Goal: Task Accomplishment & Management: Use online tool/utility

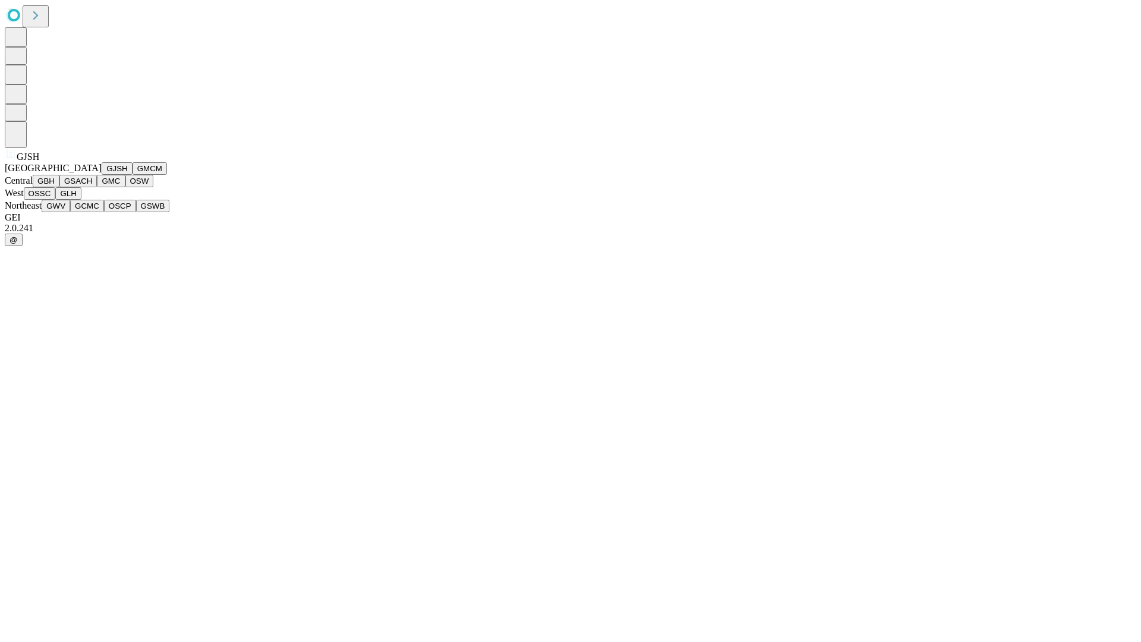
click at [102, 175] on button "GJSH" at bounding box center [117, 168] width 31 height 12
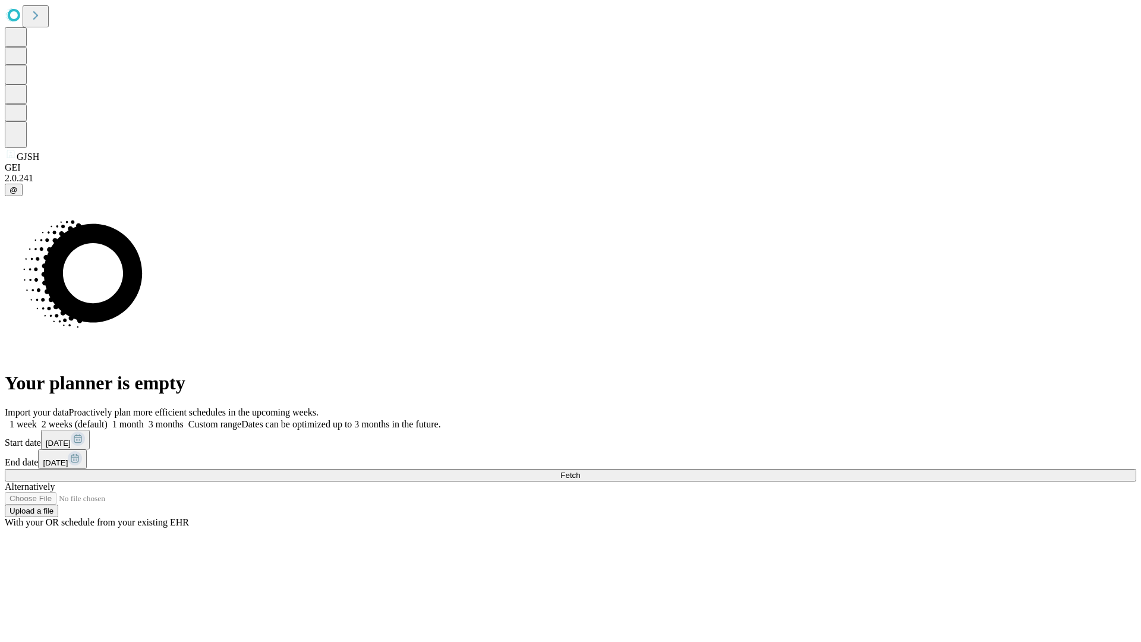
click at [37, 419] on label "1 week" at bounding box center [21, 424] width 32 height 10
click at [580, 471] on span "Fetch" at bounding box center [571, 475] width 20 height 9
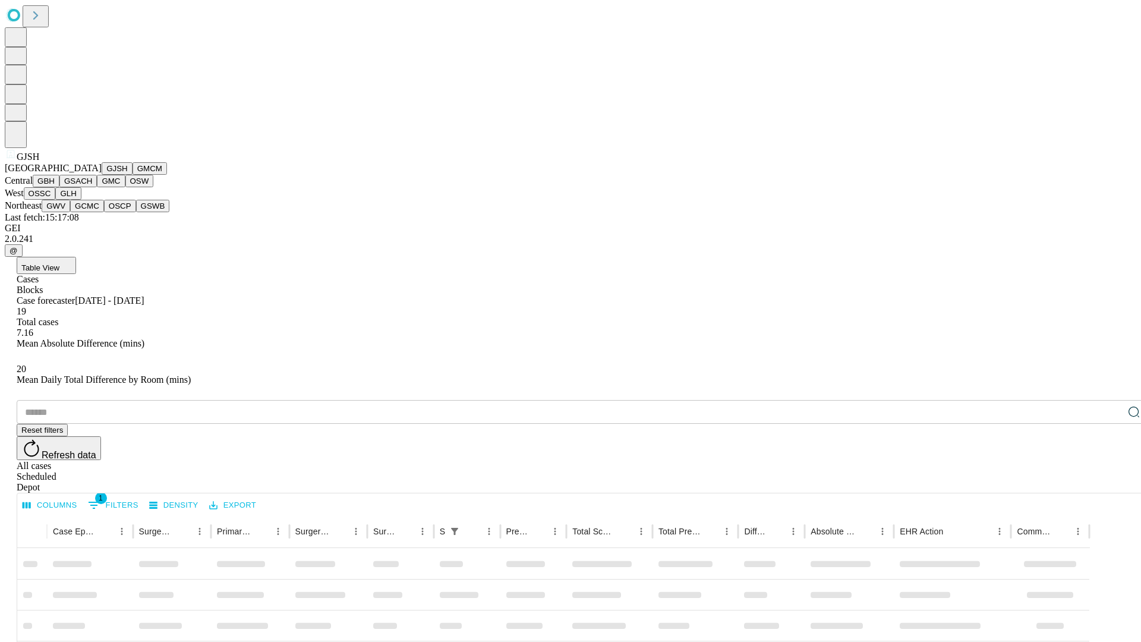
click at [133, 175] on button "GMCM" at bounding box center [150, 168] width 34 height 12
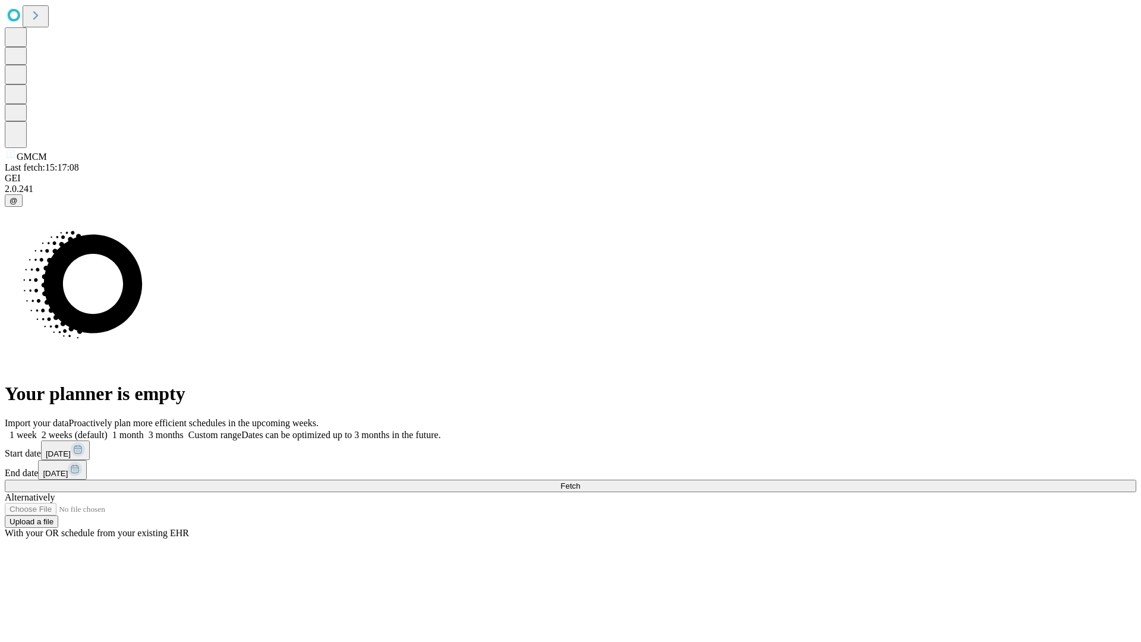
click at [37, 430] on label "1 week" at bounding box center [21, 435] width 32 height 10
click at [580, 482] on span "Fetch" at bounding box center [571, 486] width 20 height 9
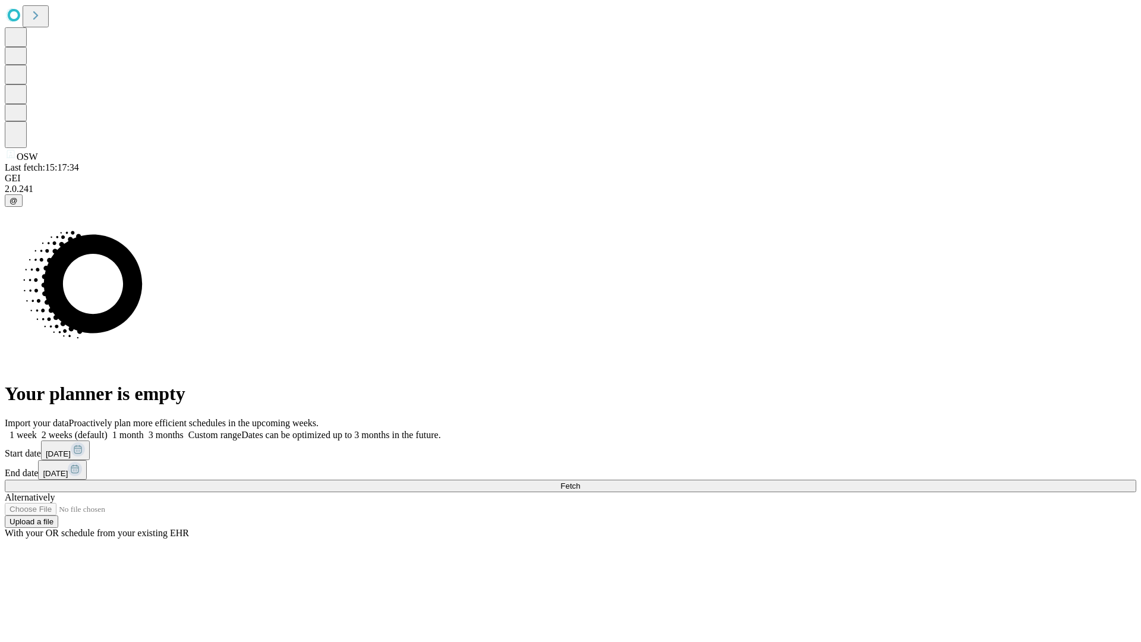
click at [37, 430] on label "1 week" at bounding box center [21, 435] width 32 height 10
click at [580, 482] on span "Fetch" at bounding box center [571, 486] width 20 height 9
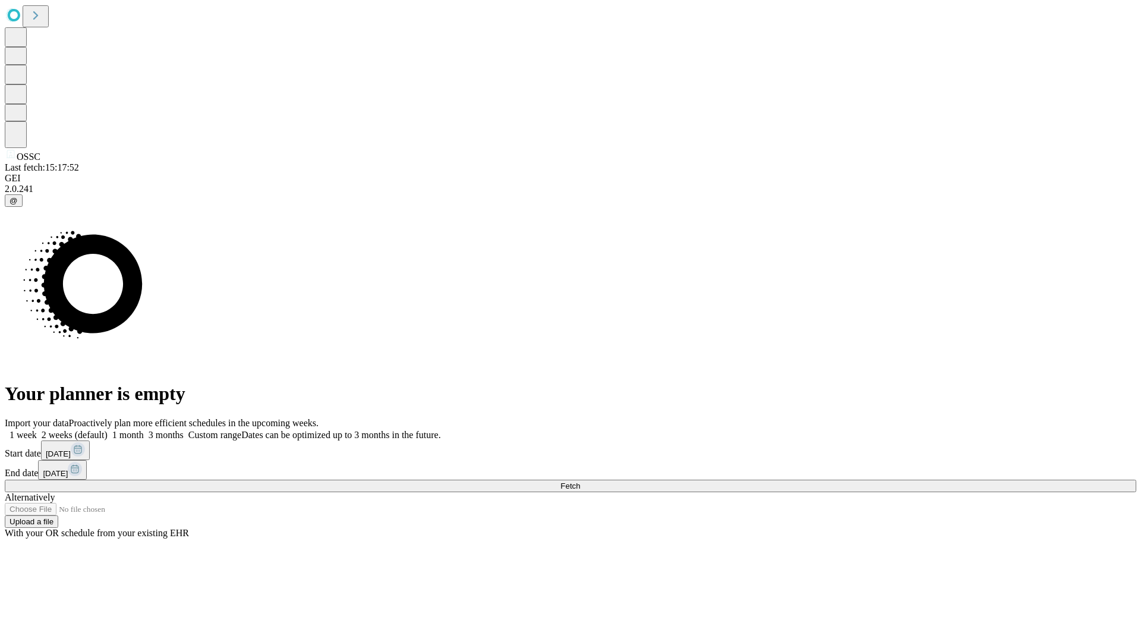
click at [37, 430] on label "1 week" at bounding box center [21, 435] width 32 height 10
click at [580, 482] on span "Fetch" at bounding box center [571, 486] width 20 height 9
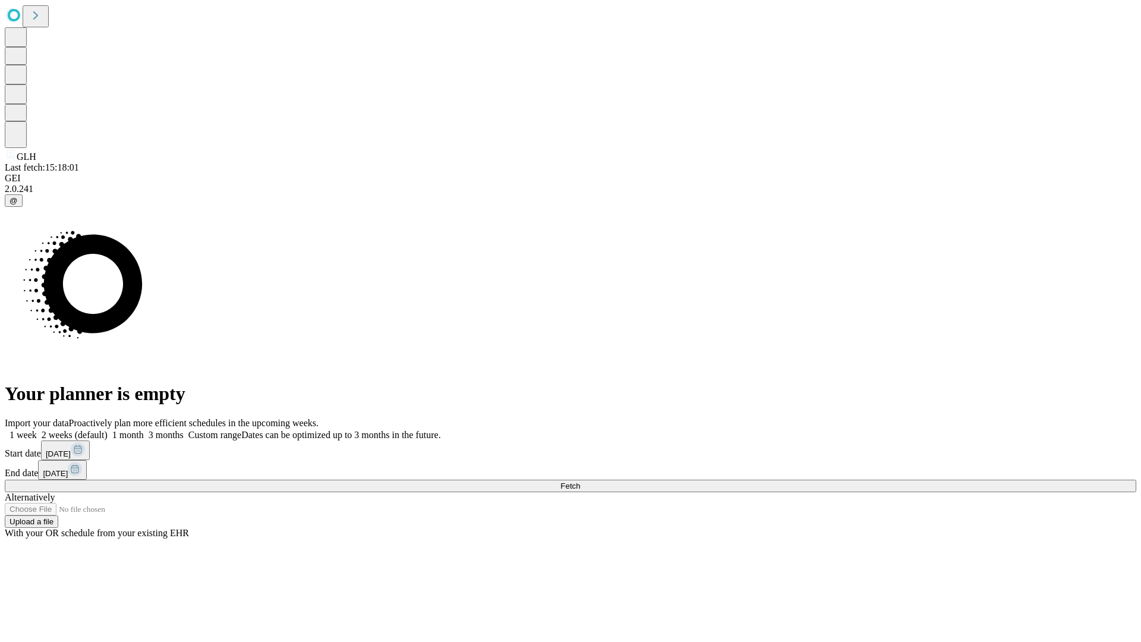
click at [580, 482] on span "Fetch" at bounding box center [571, 486] width 20 height 9
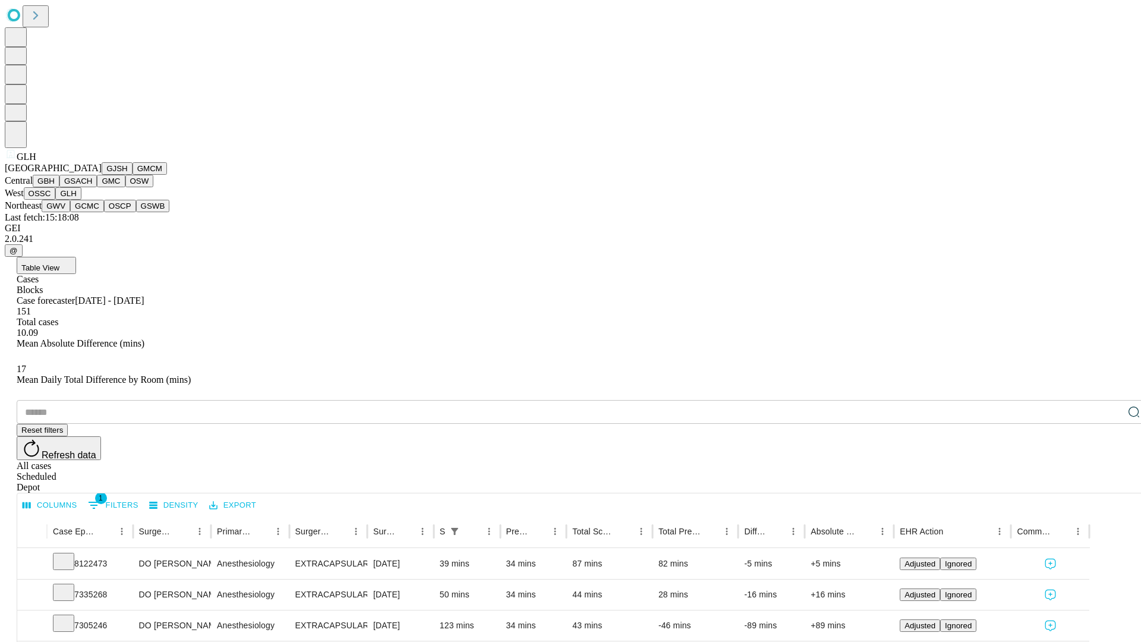
click at [70, 212] on button "GWV" at bounding box center [56, 206] width 29 height 12
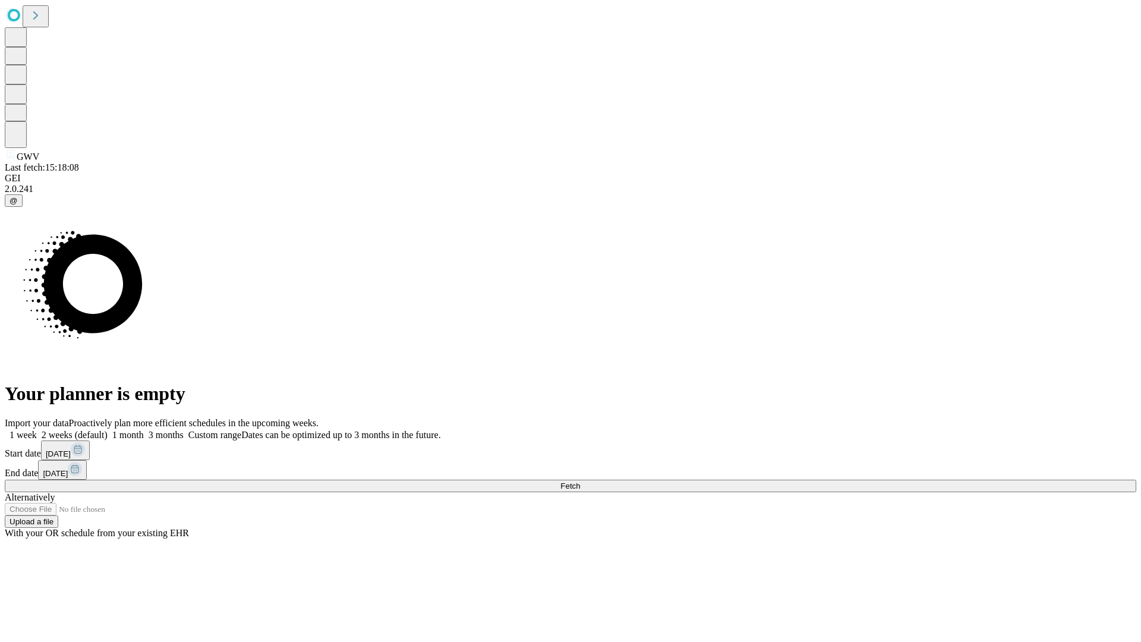
click at [37, 430] on label "1 week" at bounding box center [21, 435] width 32 height 10
click at [580, 482] on span "Fetch" at bounding box center [571, 486] width 20 height 9
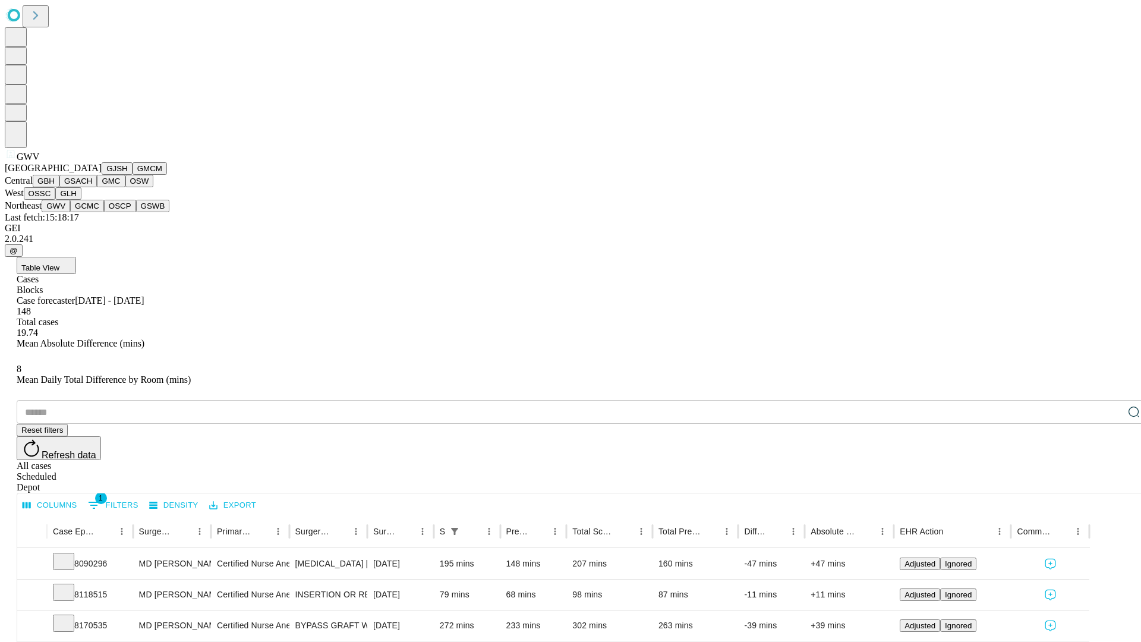
click at [92, 212] on button "GCMC" at bounding box center [87, 206] width 34 height 12
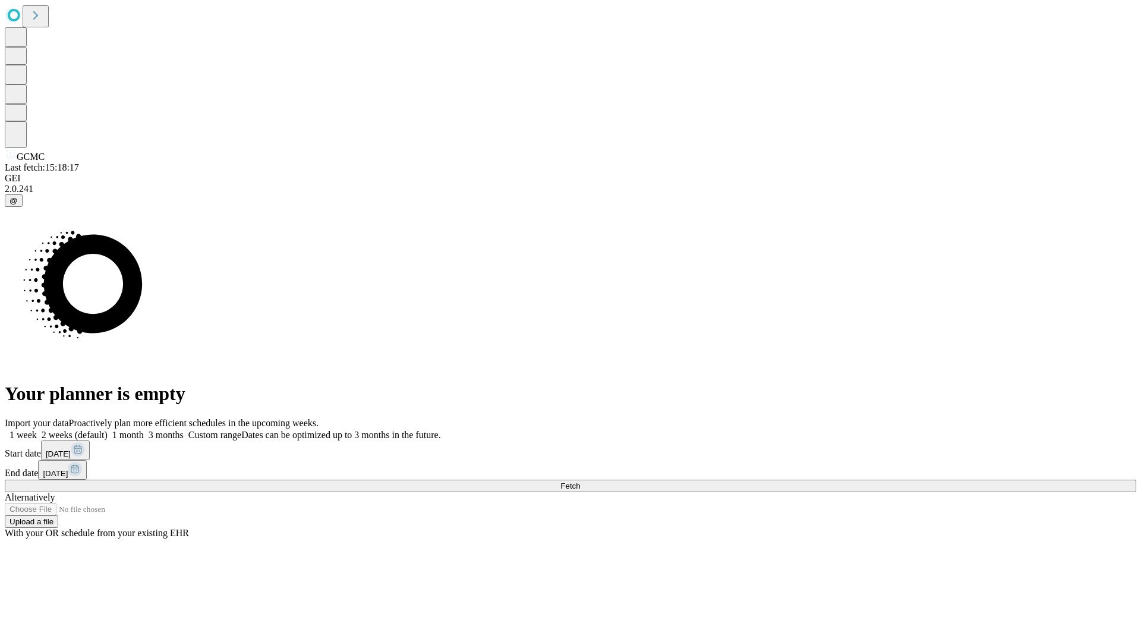
click at [580, 482] on span "Fetch" at bounding box center [571, 486] width 20 height 9
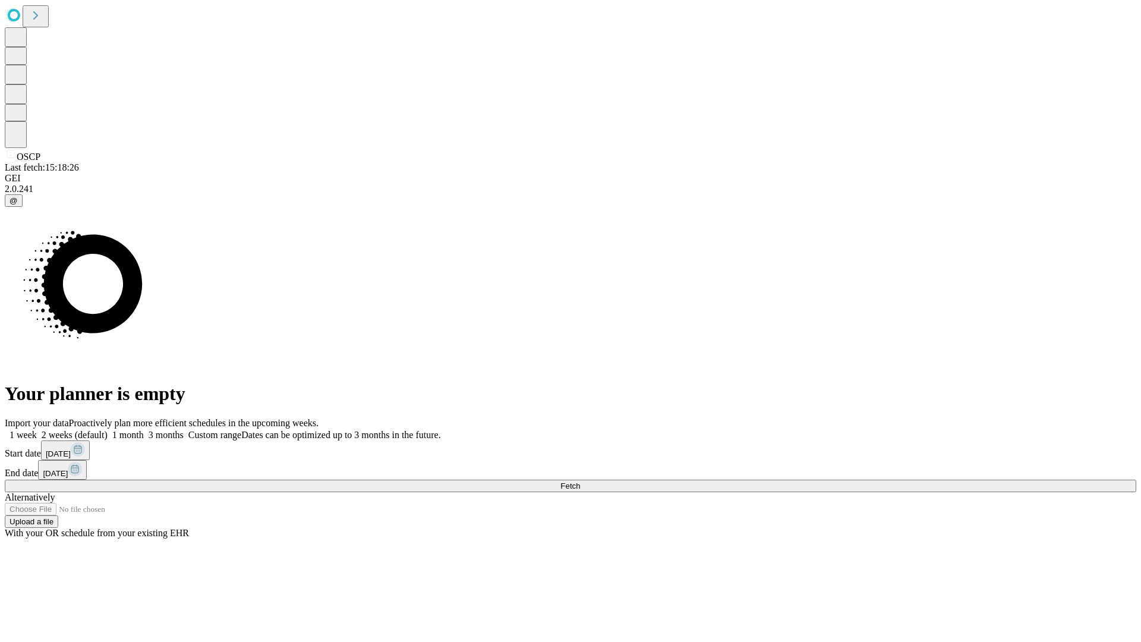
click at [37, 430] on label "1 week" at bounding box center [21, 435] width 32 height 10
click at [580, 482] on span "Fetch" at bounding box center [571, 486] width 20 height 9
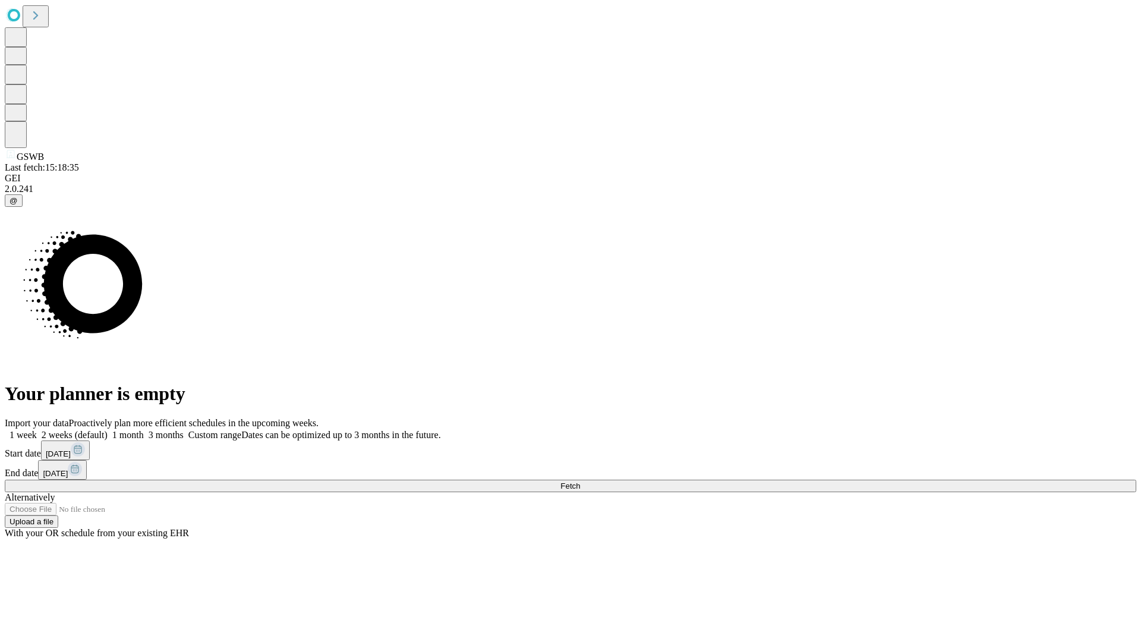
click at [37, 430] on label "1 week" at bounding box center [21, 435] width 32 height 10
click at [580, 482] on span "Fetch" at bounding box center [571, 486] width 20 height 9
